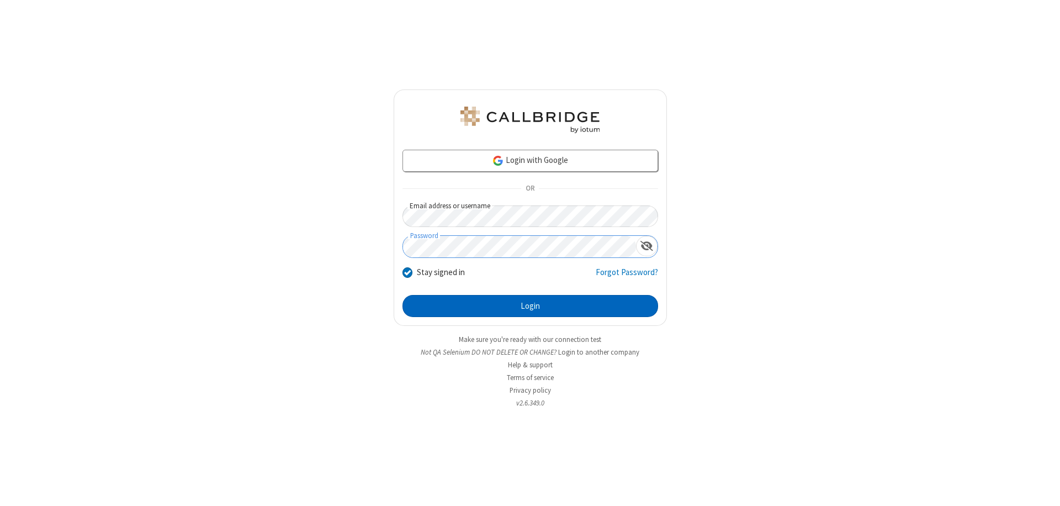
click at [530, 306] on button "Login" at bounding box center [530, 306] width 256 height 22
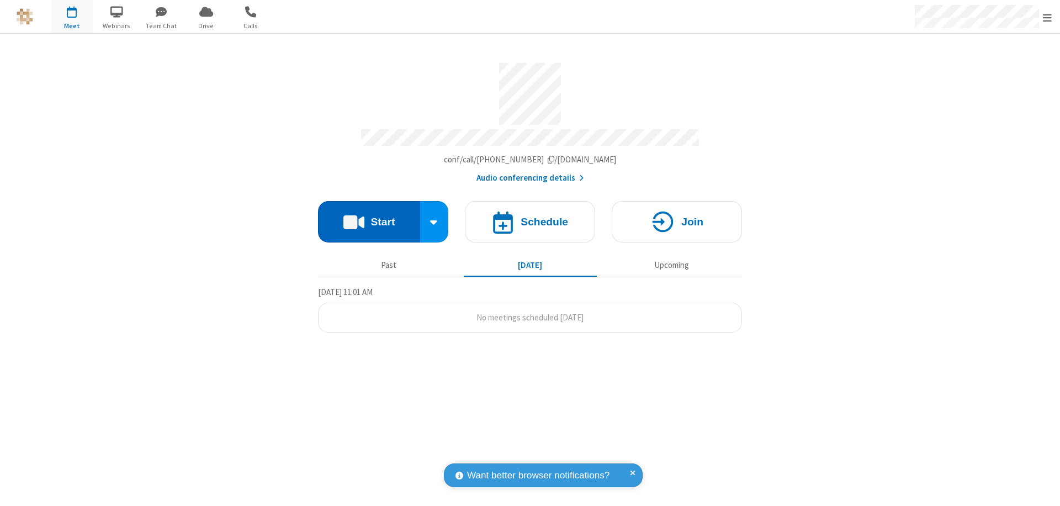
click at [369, 216] on button "Start" at bounding box center [369, 221] width 102 height 41
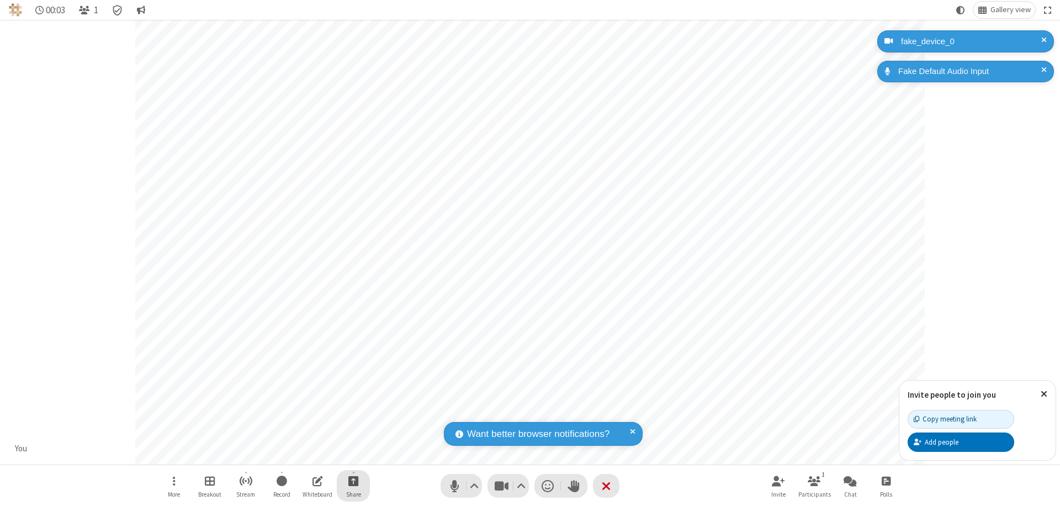
click at [353, 480] on span "Start sharing" at bounding box center [353, 481] width 10 height 14
click at [309, 454] on span "Share my screen" at bounding box center [308, 454] width 13 height 9
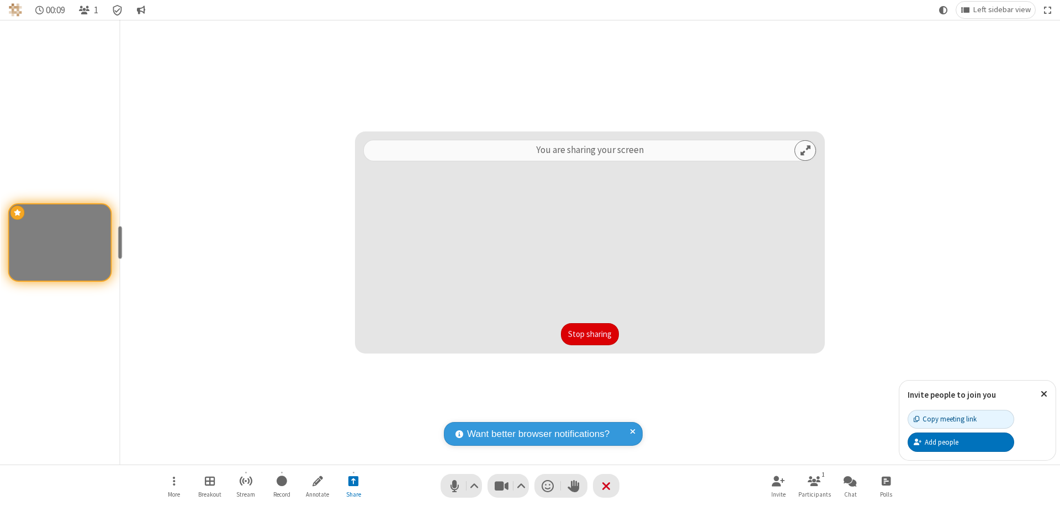
click at [590, 334] on button "Stop sharing" at bounding box center [590, 334] width 58 height 22
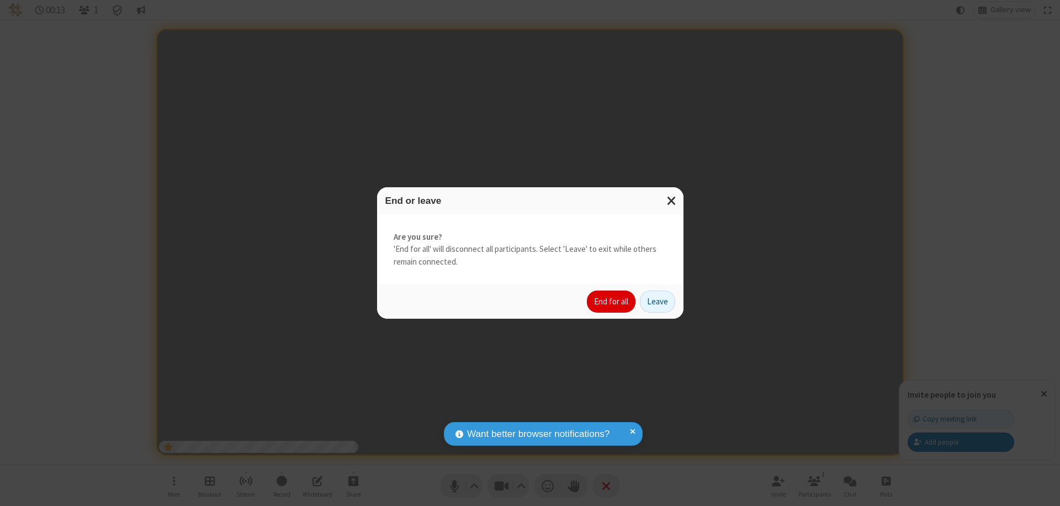
click at [612, 301] on button "End for all" at bounding box center [611, 301] width 49 height 22
